Goal: Task Accomplishment & Management: Manage account settings

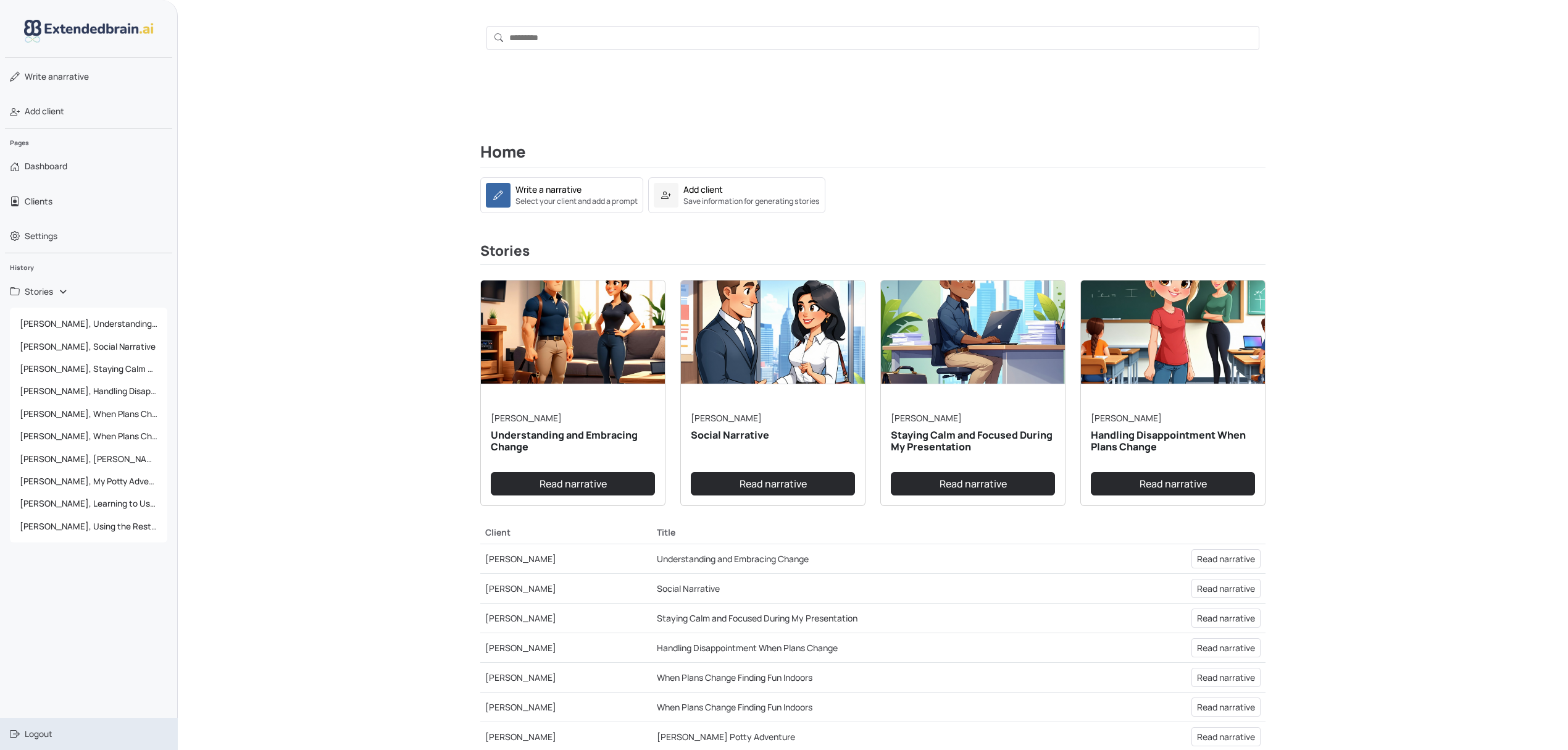
click at [40, 736] on span "Logout" at bounding box center [38, 733] width 27 height 12
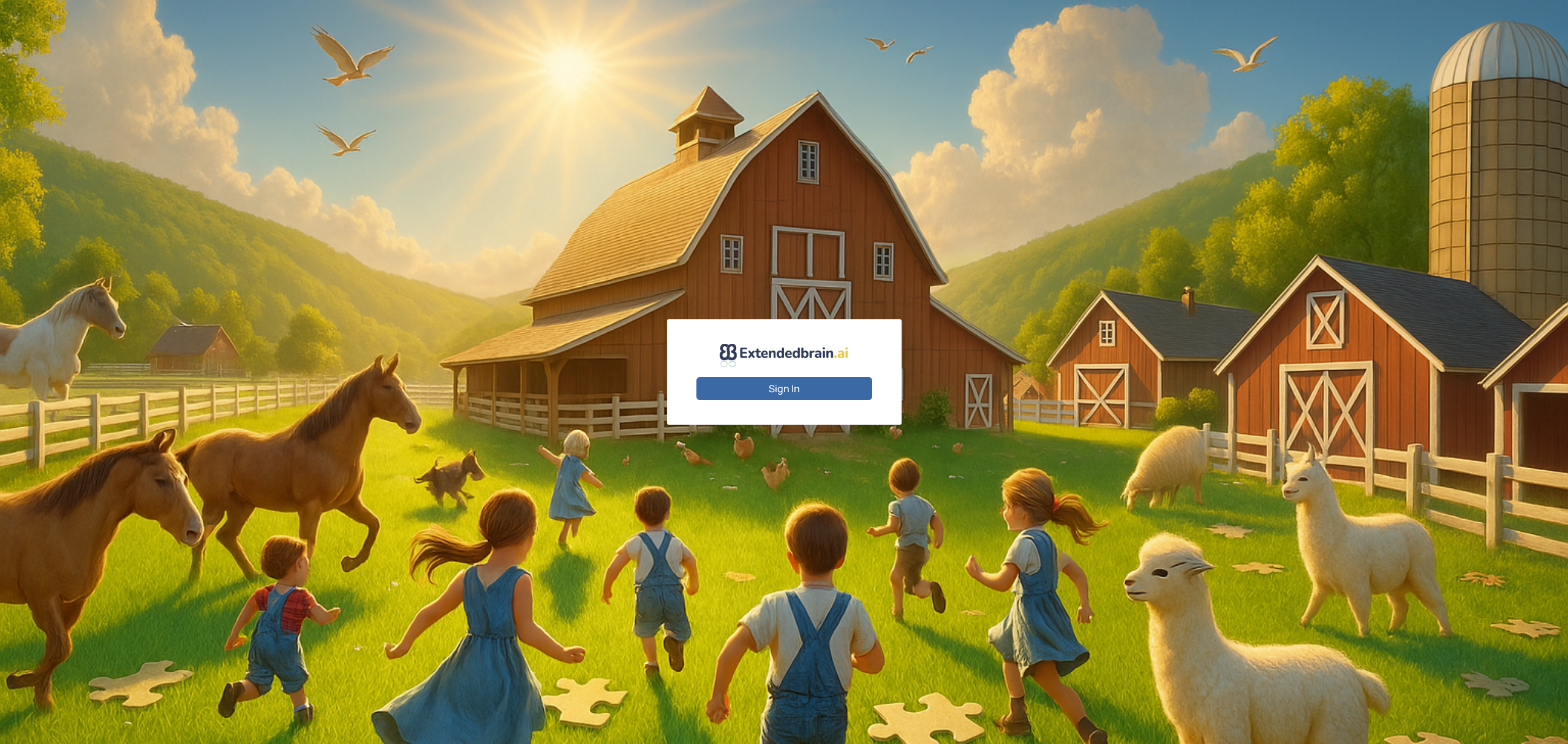
click at [824, 395] on button "Sign In" at bounding box center [784, 388] width 176 height 23
